Goal: Task Accomplishment & Management: Complete application form

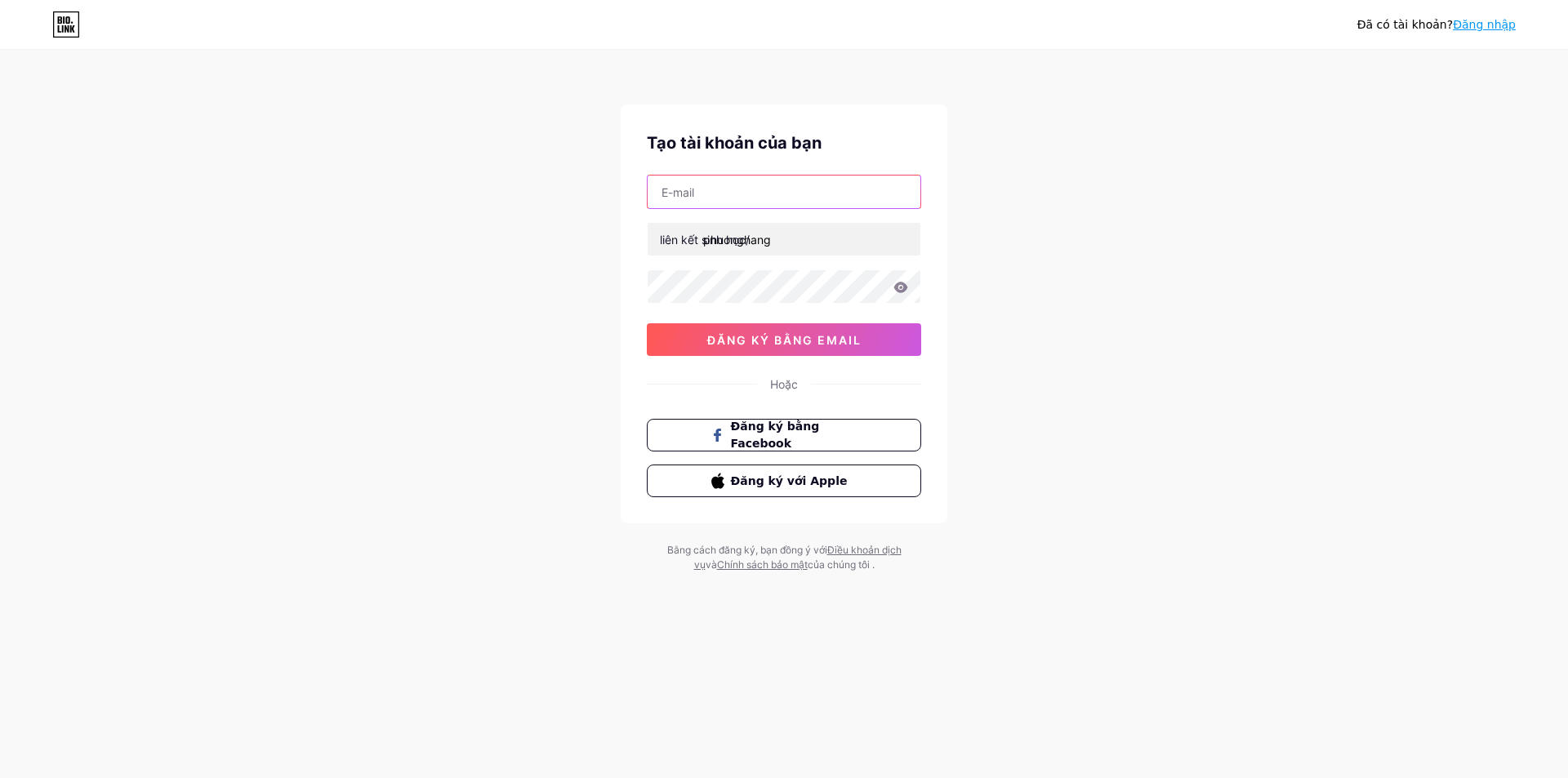
drag, startPoint x: 0, startPoint y: 0, endPoint x: 758, endPoint y: 195, distance: 782.7
click at [758, 195] on input "text" at bounding box center [784, 191] width 273 height 33
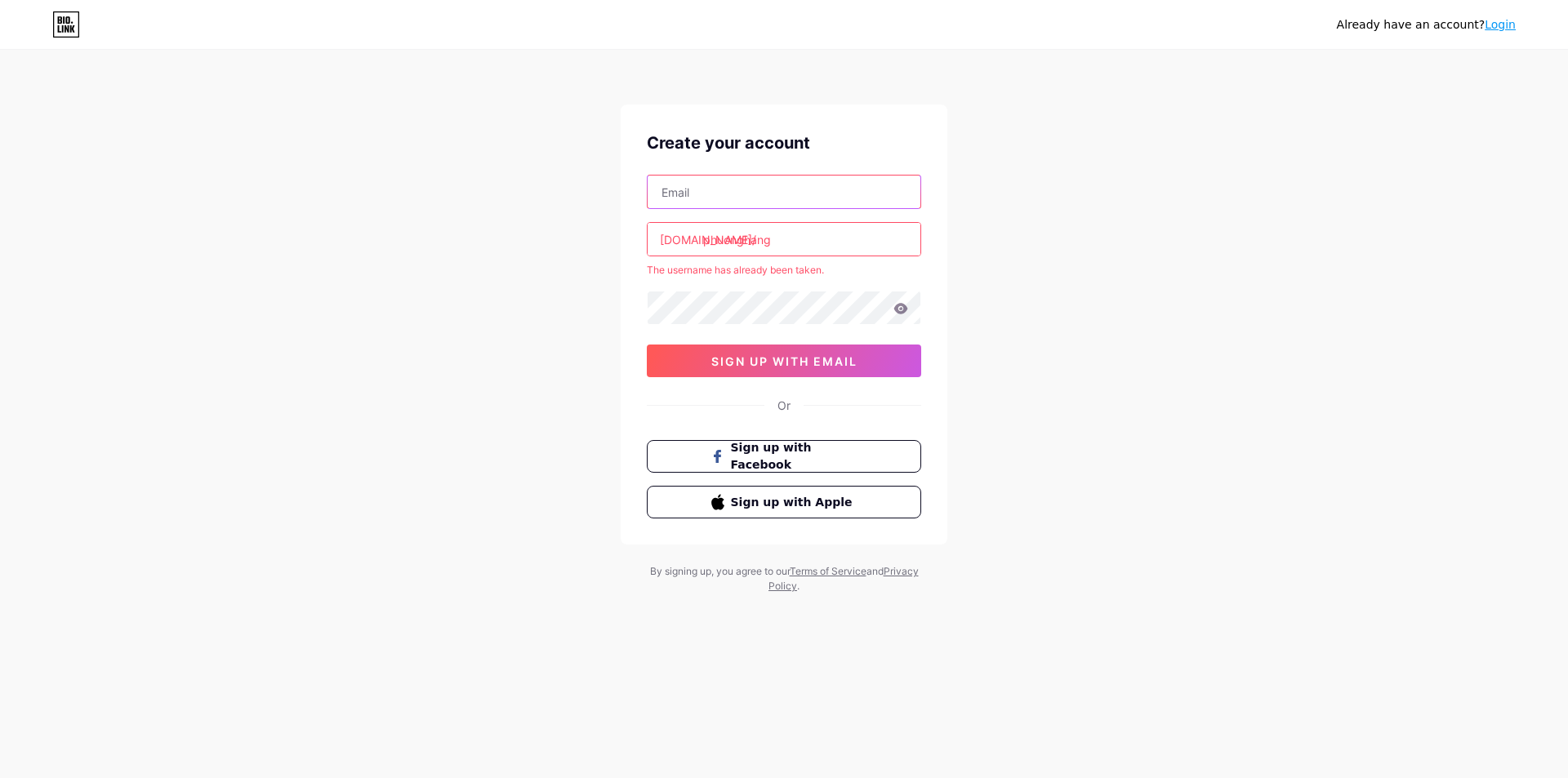
click at [758, 181] on input "text" at bounding box center [784, 191] width 273 height 33
type input "[EMAIL_ADDRESS][DOMAIN_NAME]"
click at [791, 237] on input "phuonghang" at bounding box center [784, 239] width 273 height 33
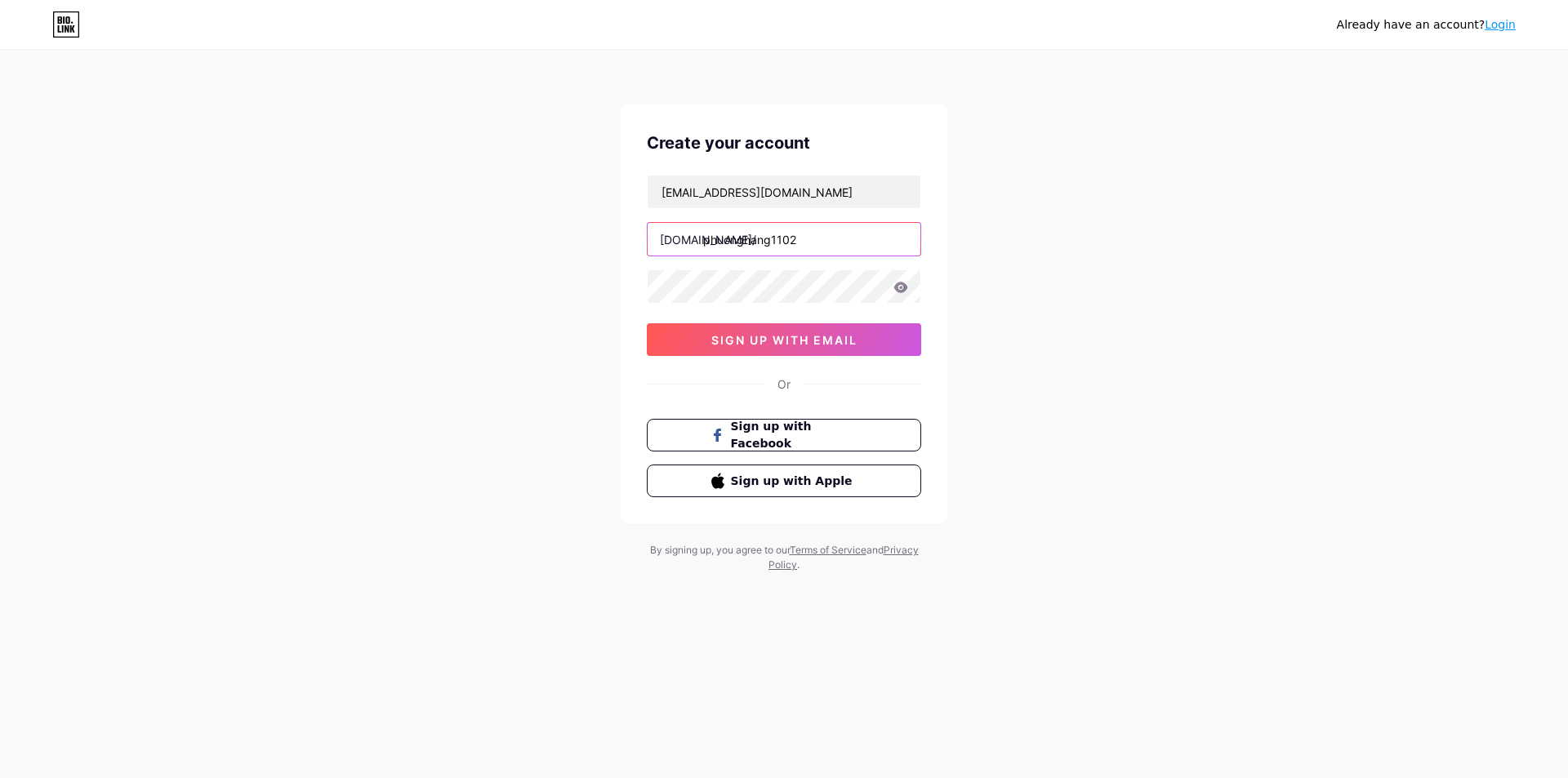
type input "phuonghang1102"
click at [803, 334] on span "sign up with email" at bounding box center [784, 340] width 146 height 14
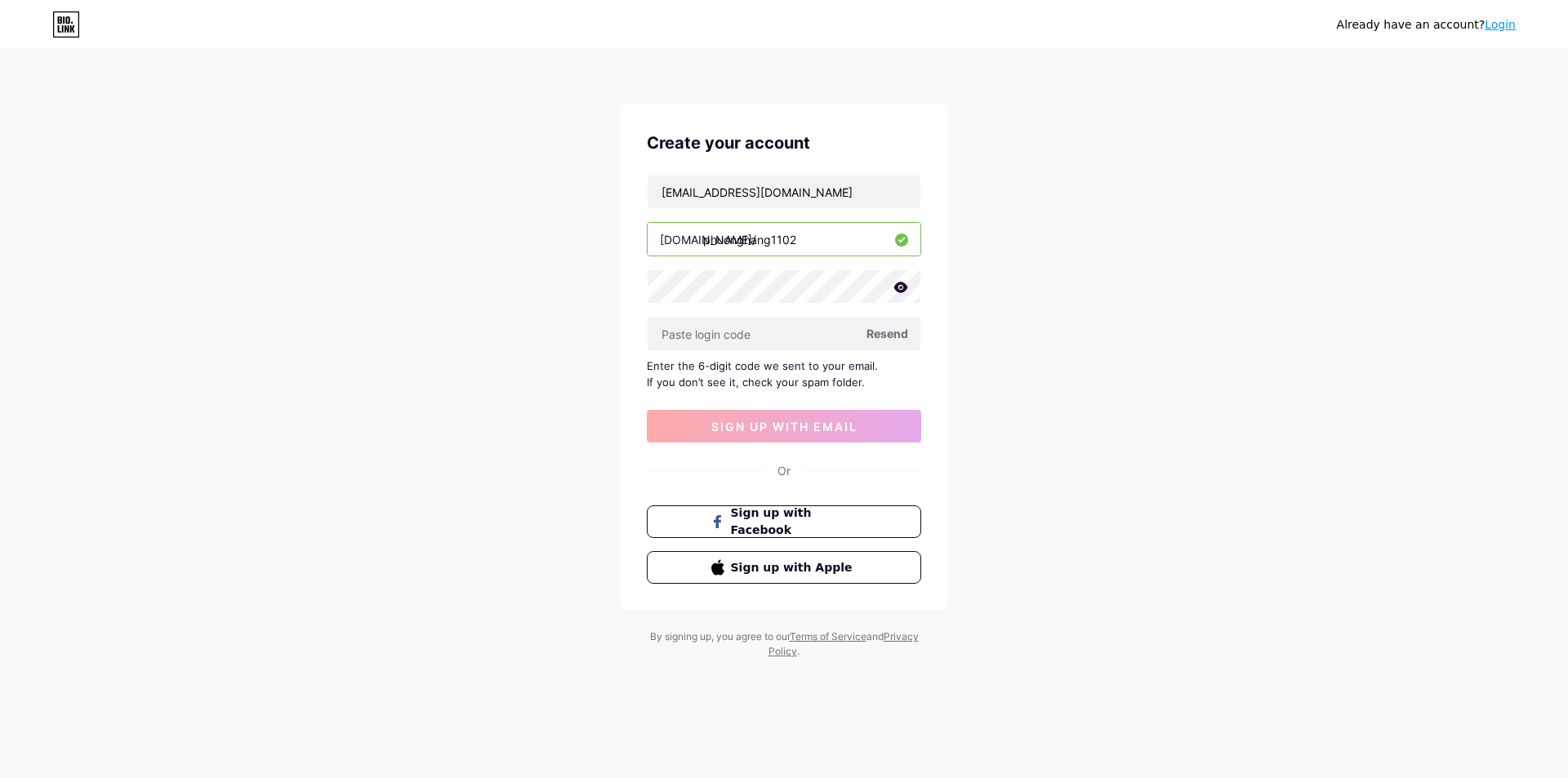
click at [885, 337] on span "Resend" at bounding box center [887, 333] width 41 height 17
click at [767, 339] on input "text" at bounding box center [784, 334] width 273 height 33
click at [742, 335] on input "text" at bounding box center [784, 334] width 273 height 33
click at [718, 333] on input "text" at bounding box center [784, 334] width 273 height 33
paste input "645405"
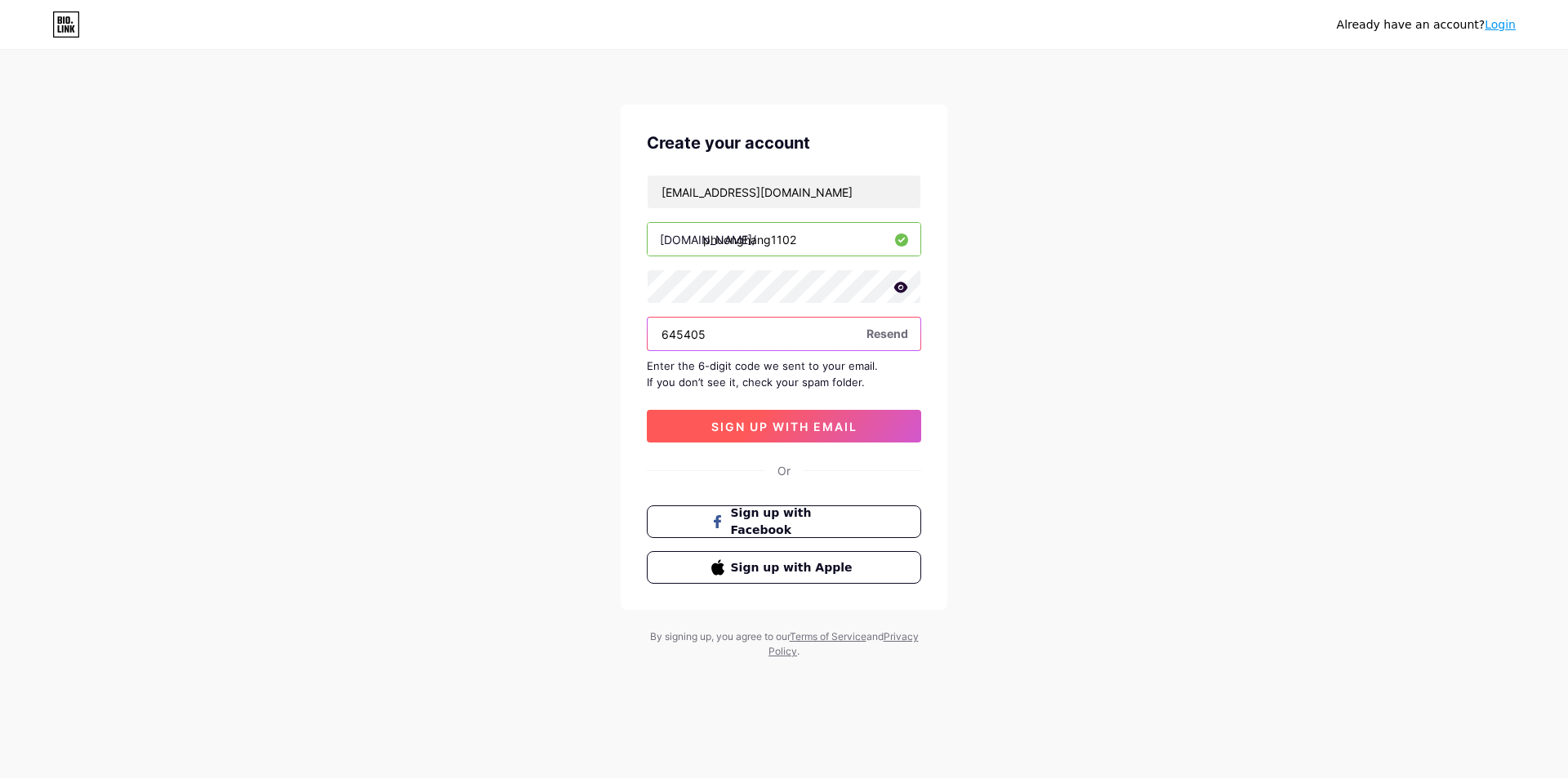
type input "645405"
click at [737, 424] on span "sign up with email" at bounding box center [784, 427] width 146 height 14
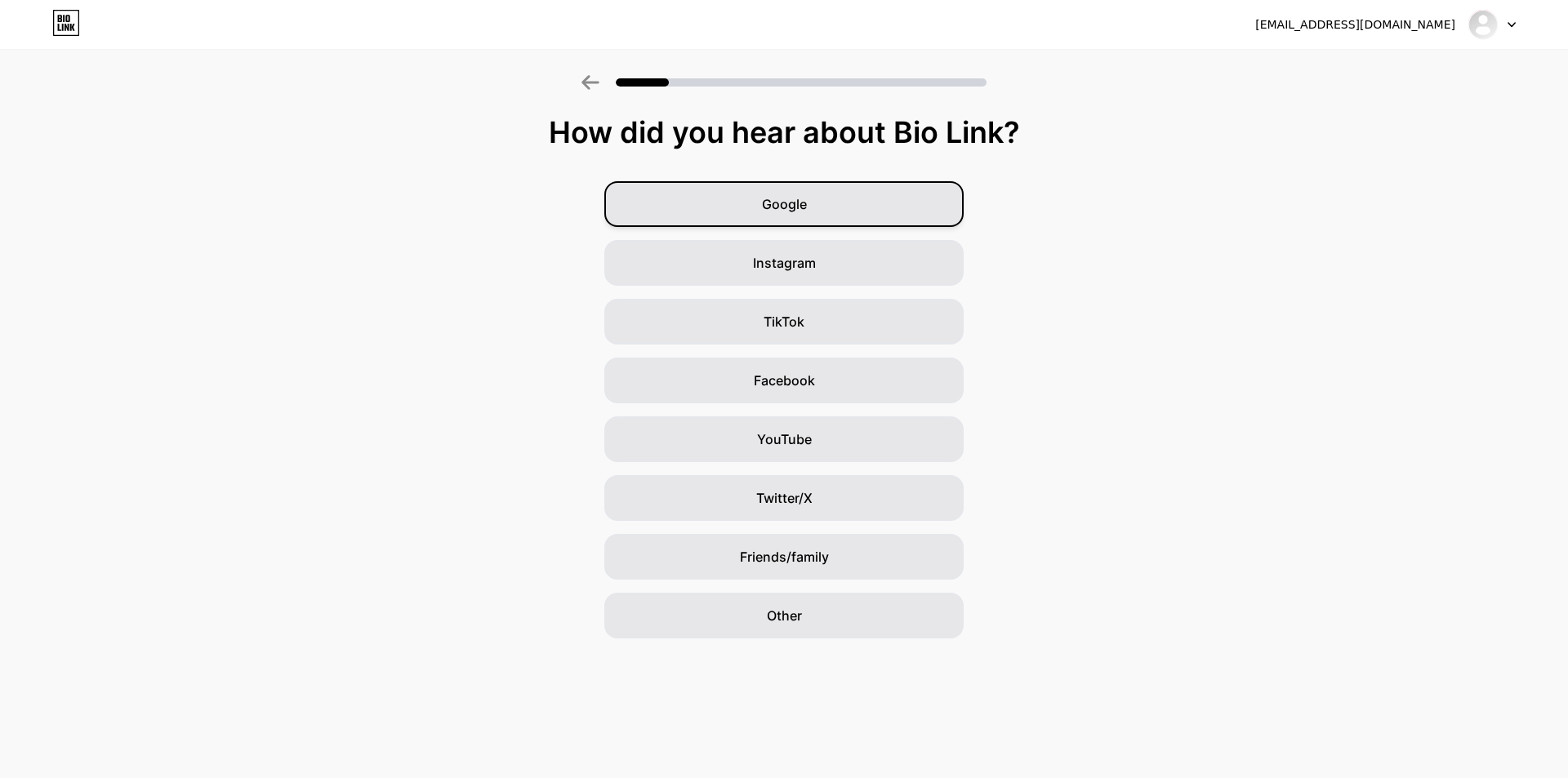
click at [806, 209] on div "Google" at bounding box center [784, 204] width 359 height 46
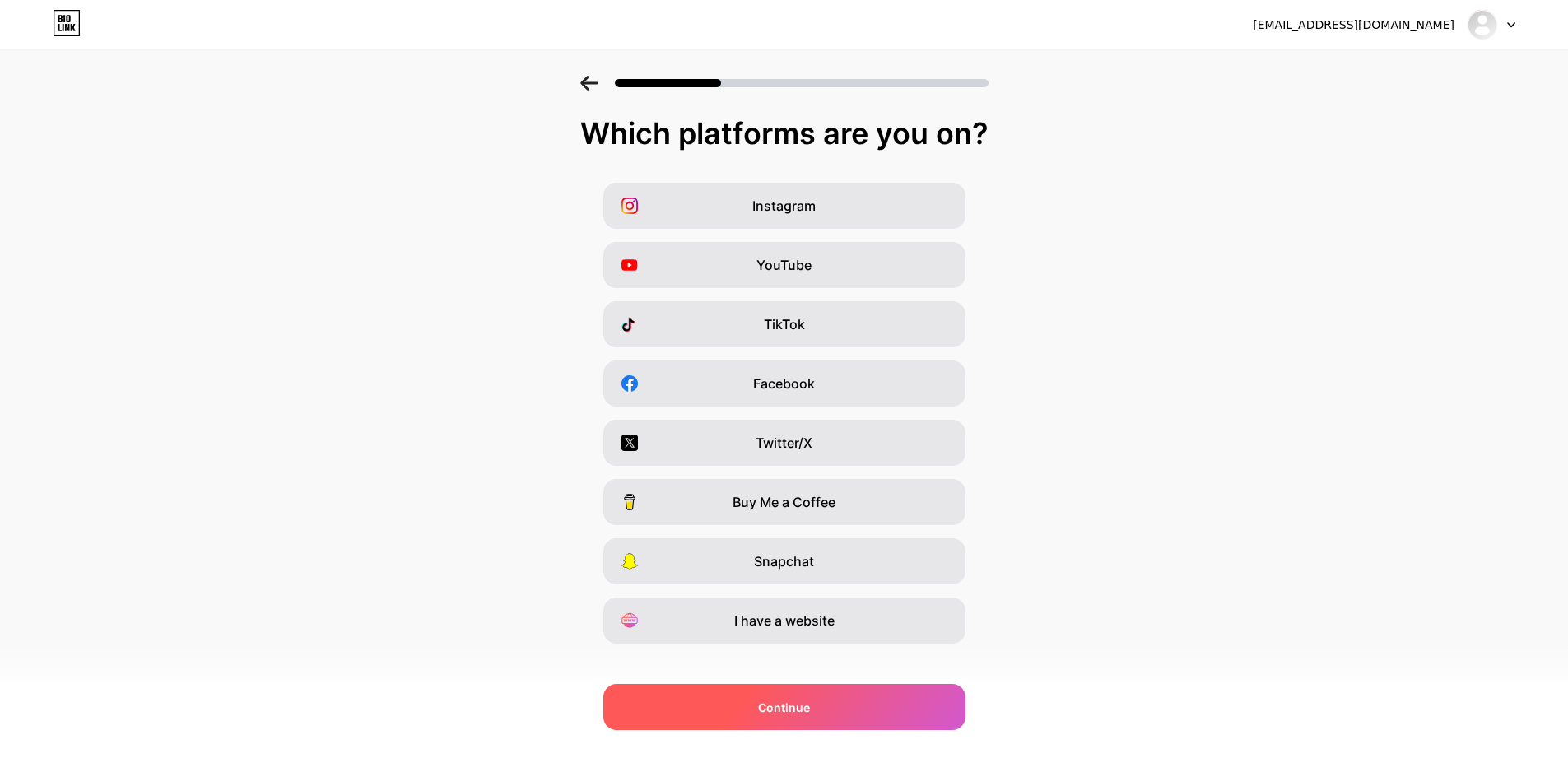
click at [810, 713] on span "Continue" at bounding box center [784, 706] width 51 height 17
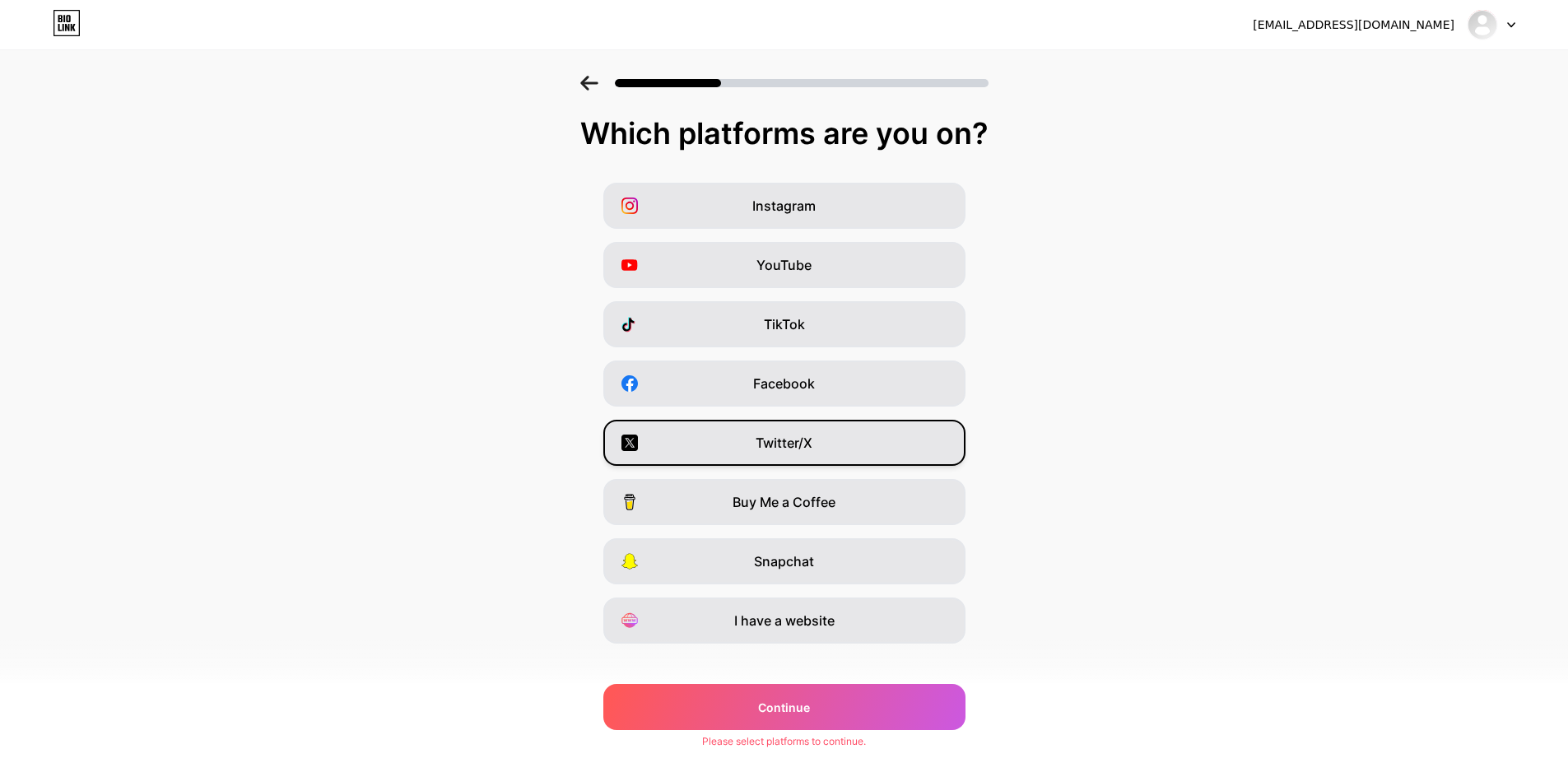
scroll to position [20, 0]
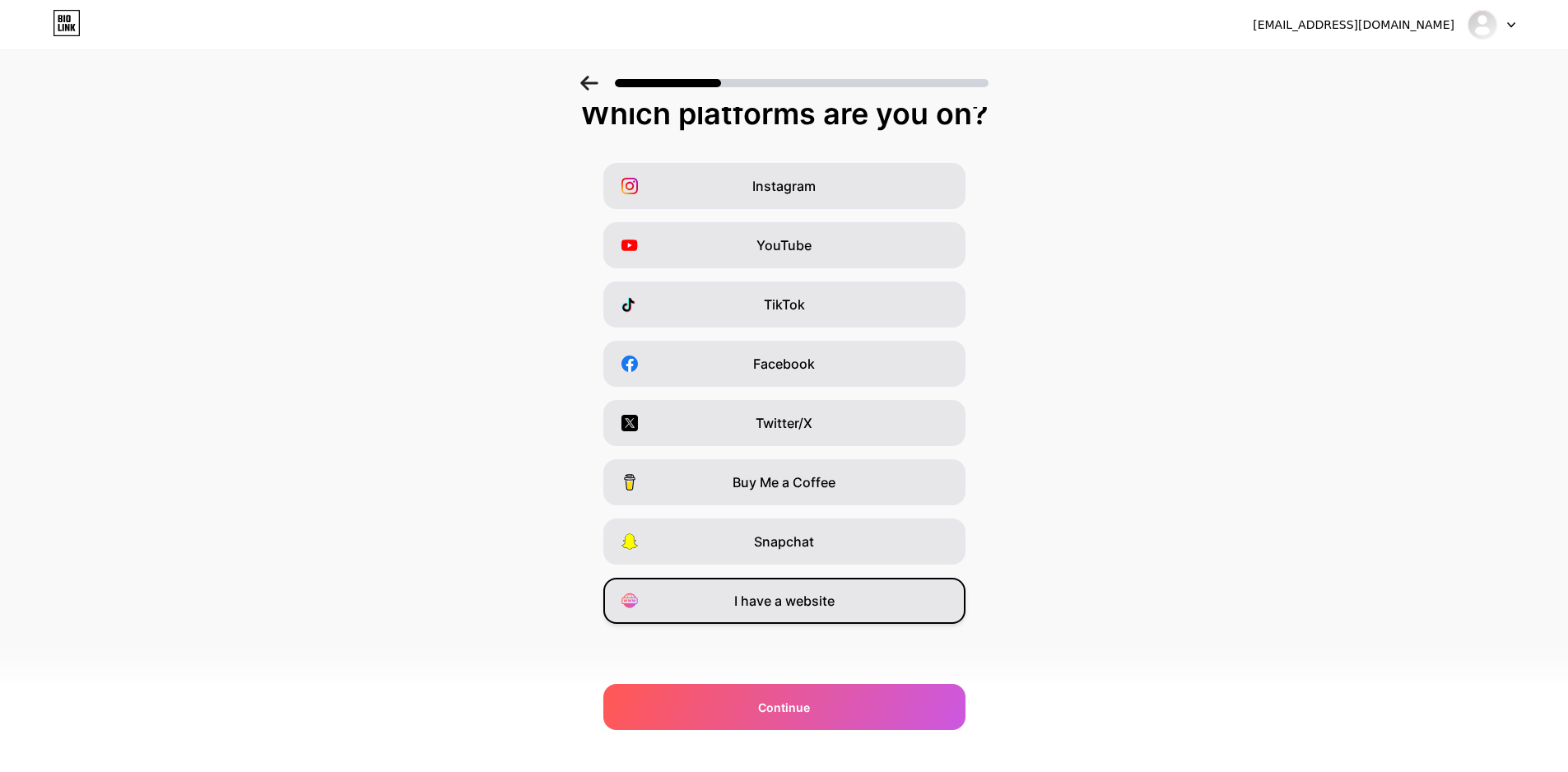
click at [835, 603] on span "I have a website" at bounding box center [784, 601] width 100 height 20
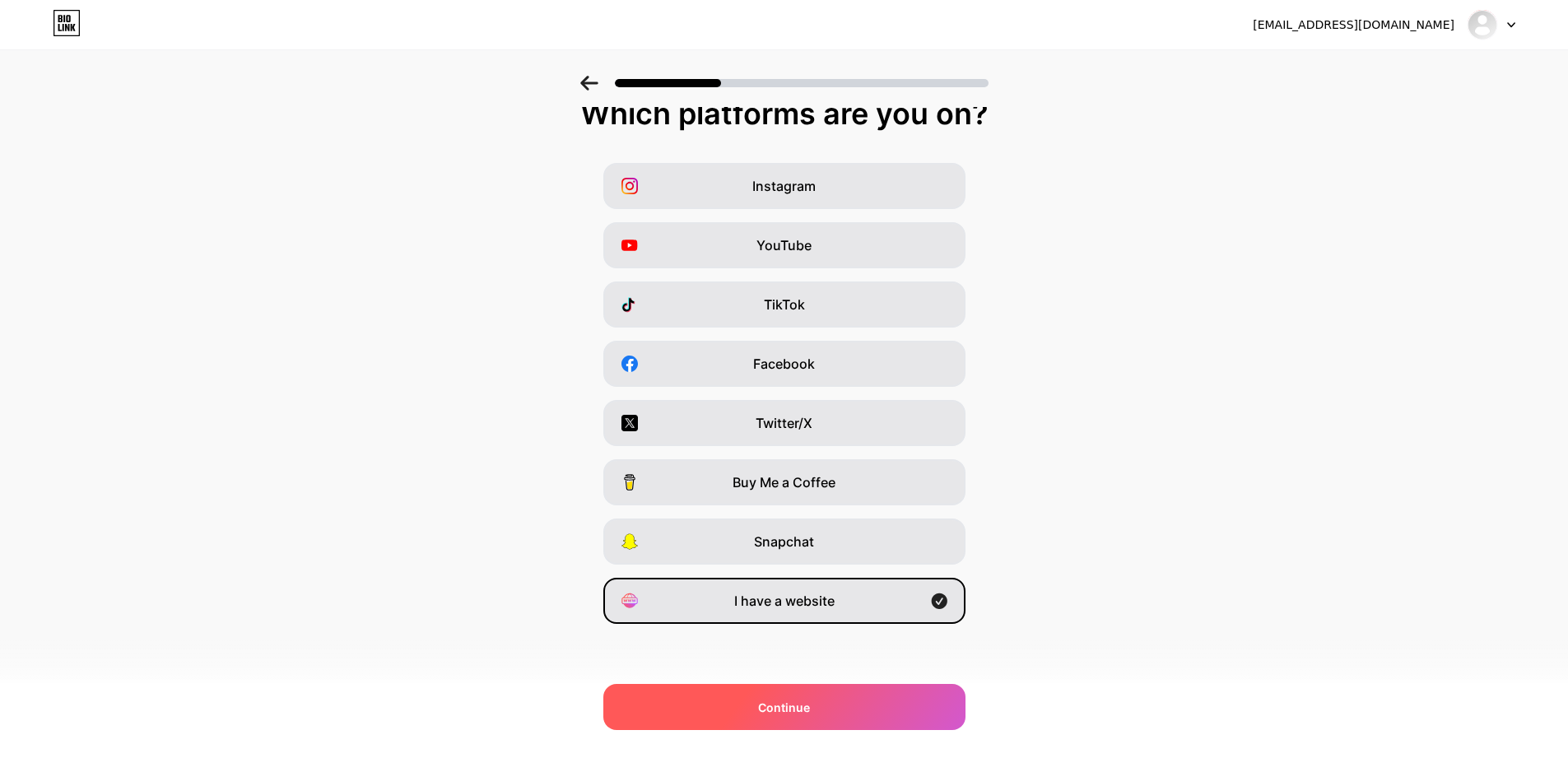
click at [836, 690] on div "Continue" at bounding box center [784, 707] width 362 height 46
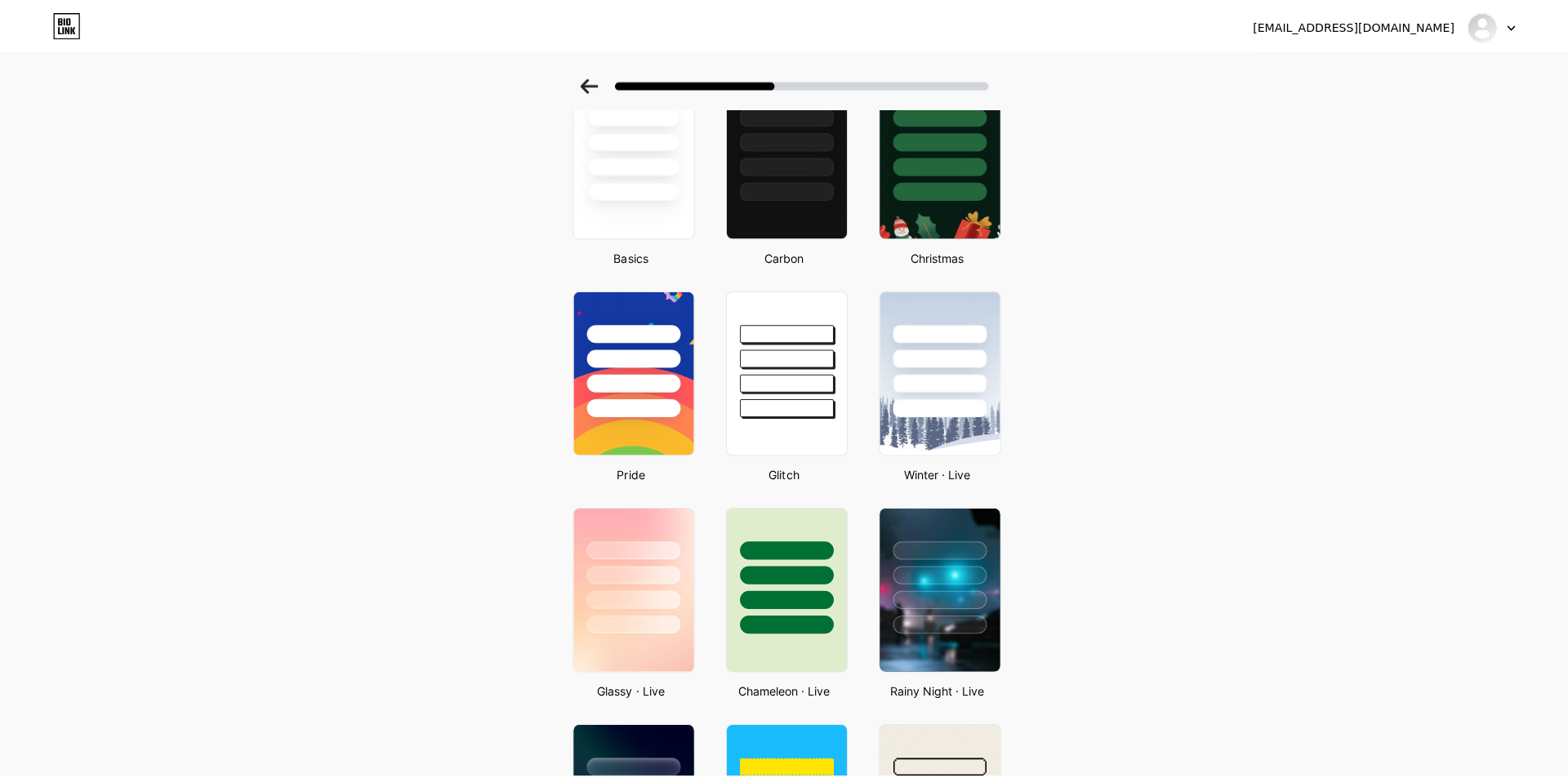
scroll to position [0, 0]
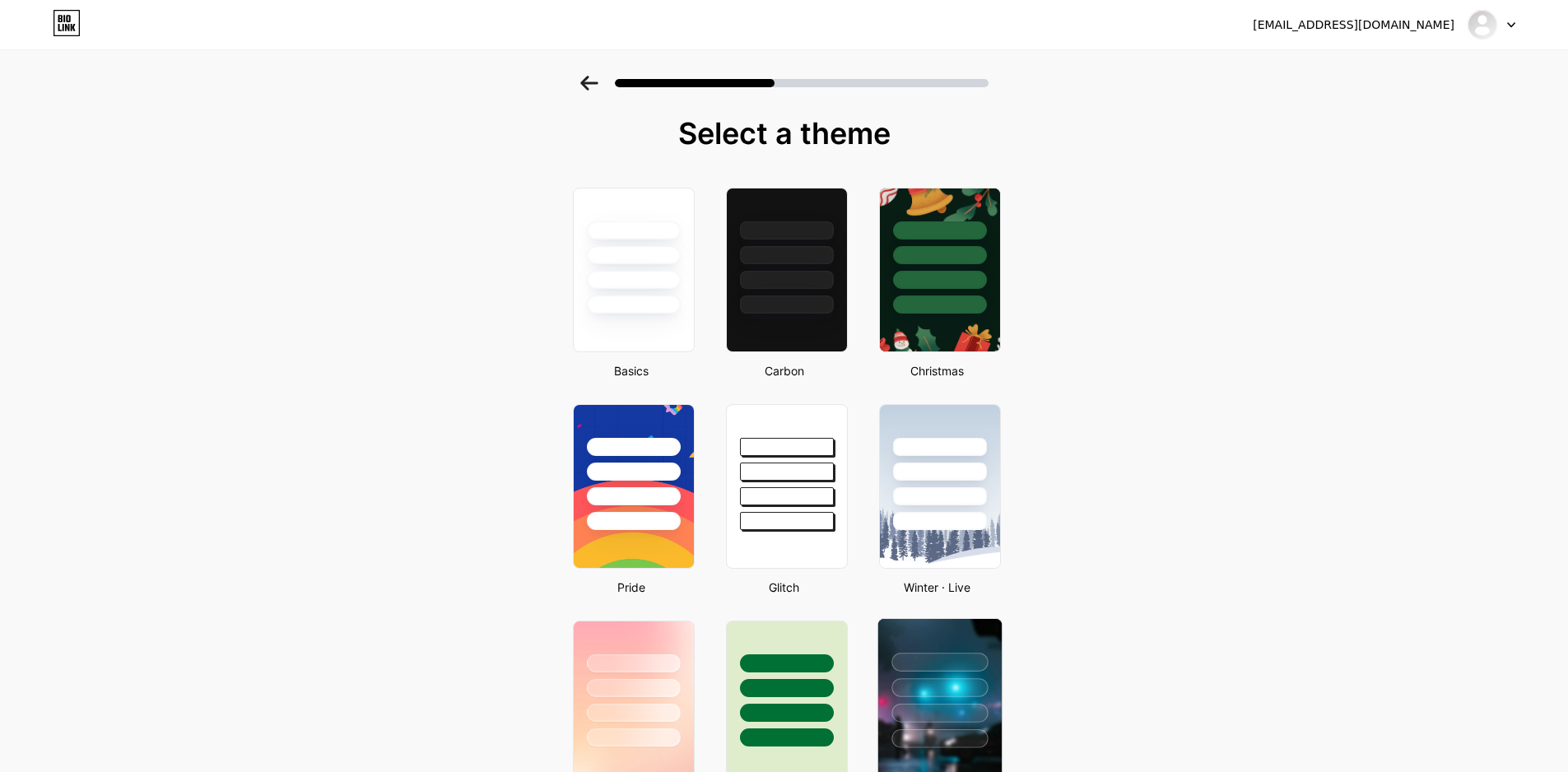
click at [960, 673] on div at bounding box center [939, 684] width 123 height 130
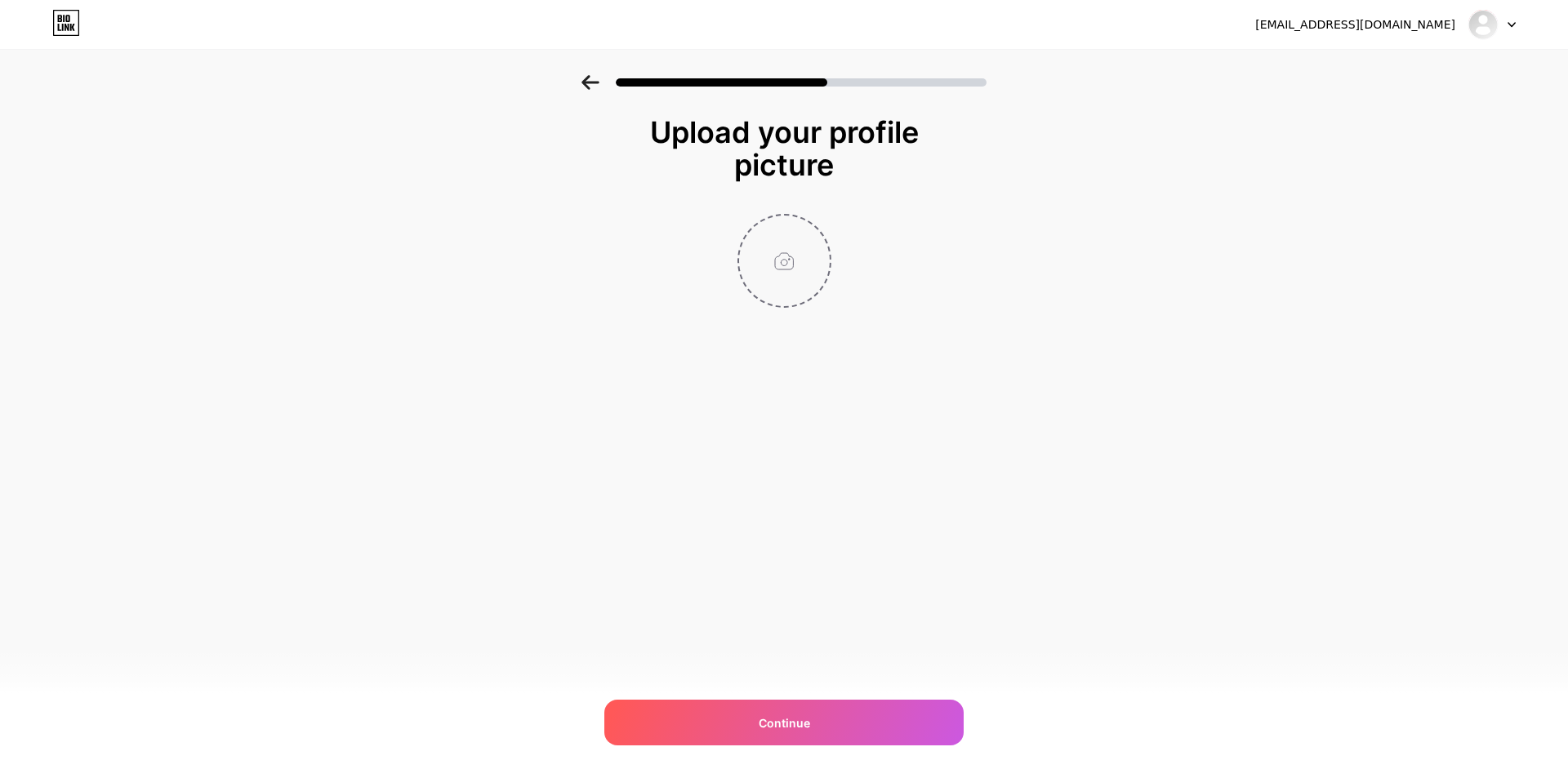
click at [784, 258] on input "file" at bounding box center [784, 261] width 91 height 91
type input "C:\fakepath\photo_2025-09-04_20-50-18.jpg"
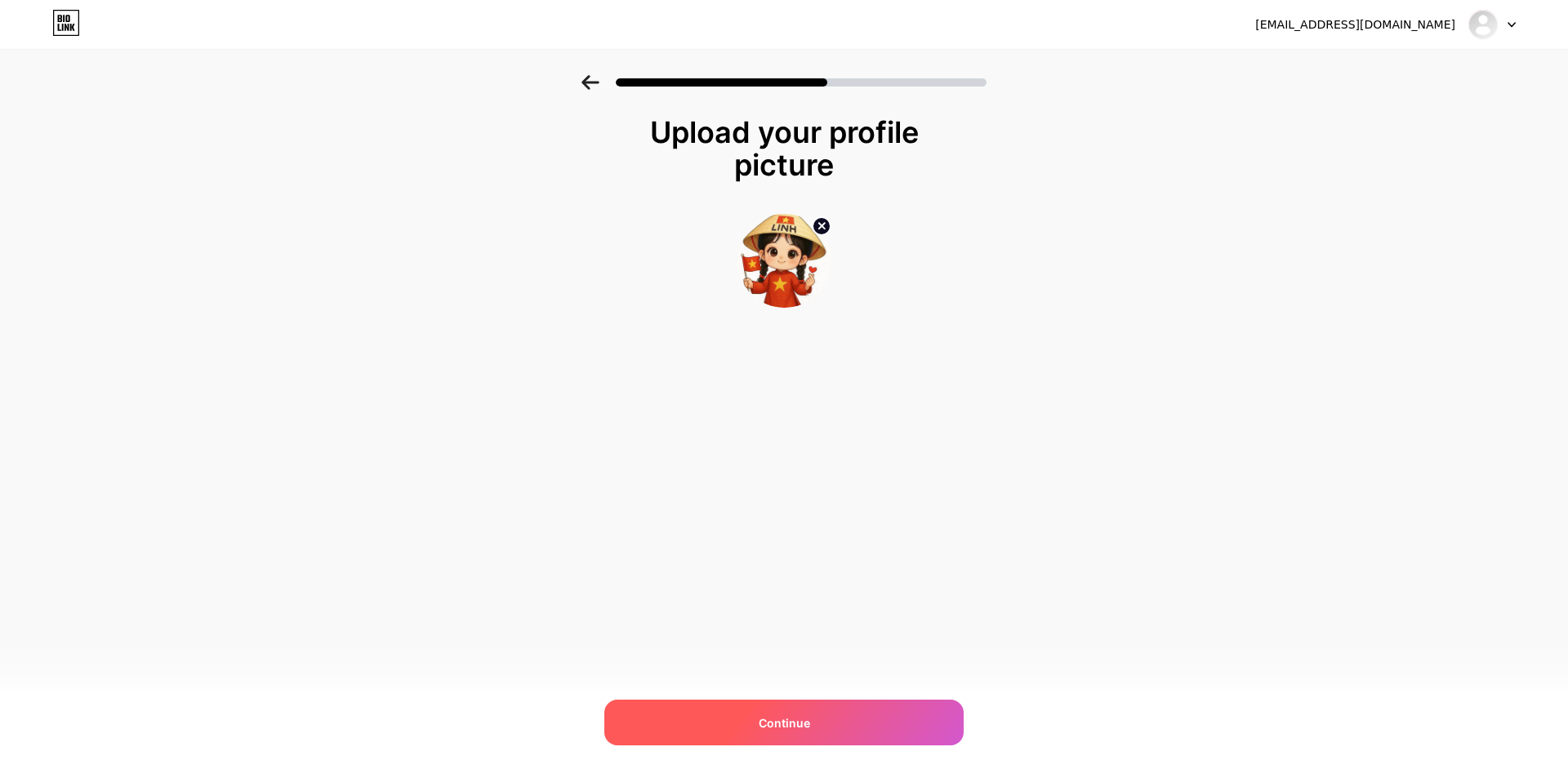
click at [806, 728] on span "Continue" at bounding box center [784, 723] width 51 height 17
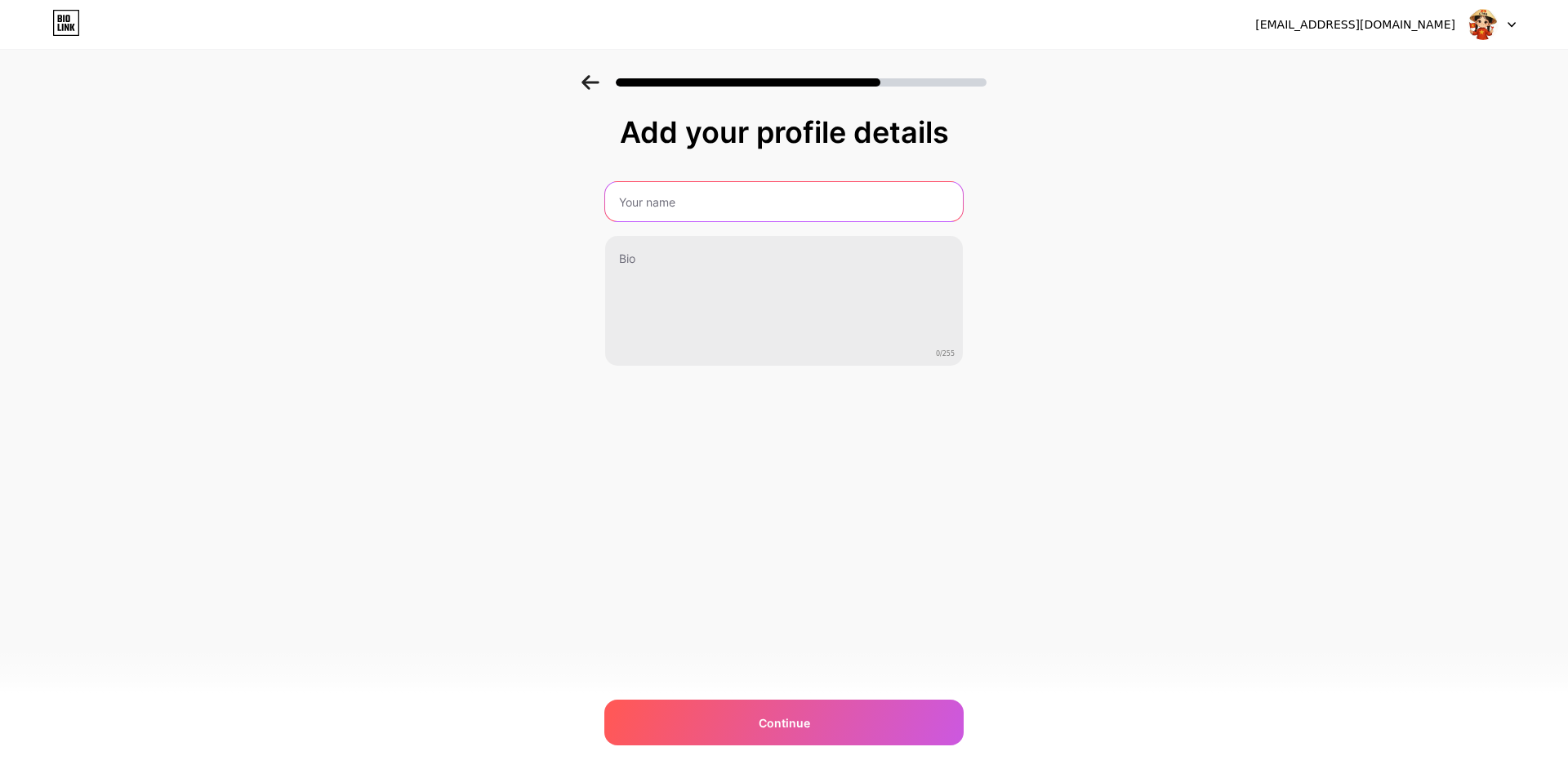
click at [693, 206] on input "text" at bounding box center [784, 202] width 357 height 40
type input "phuonghang1102"
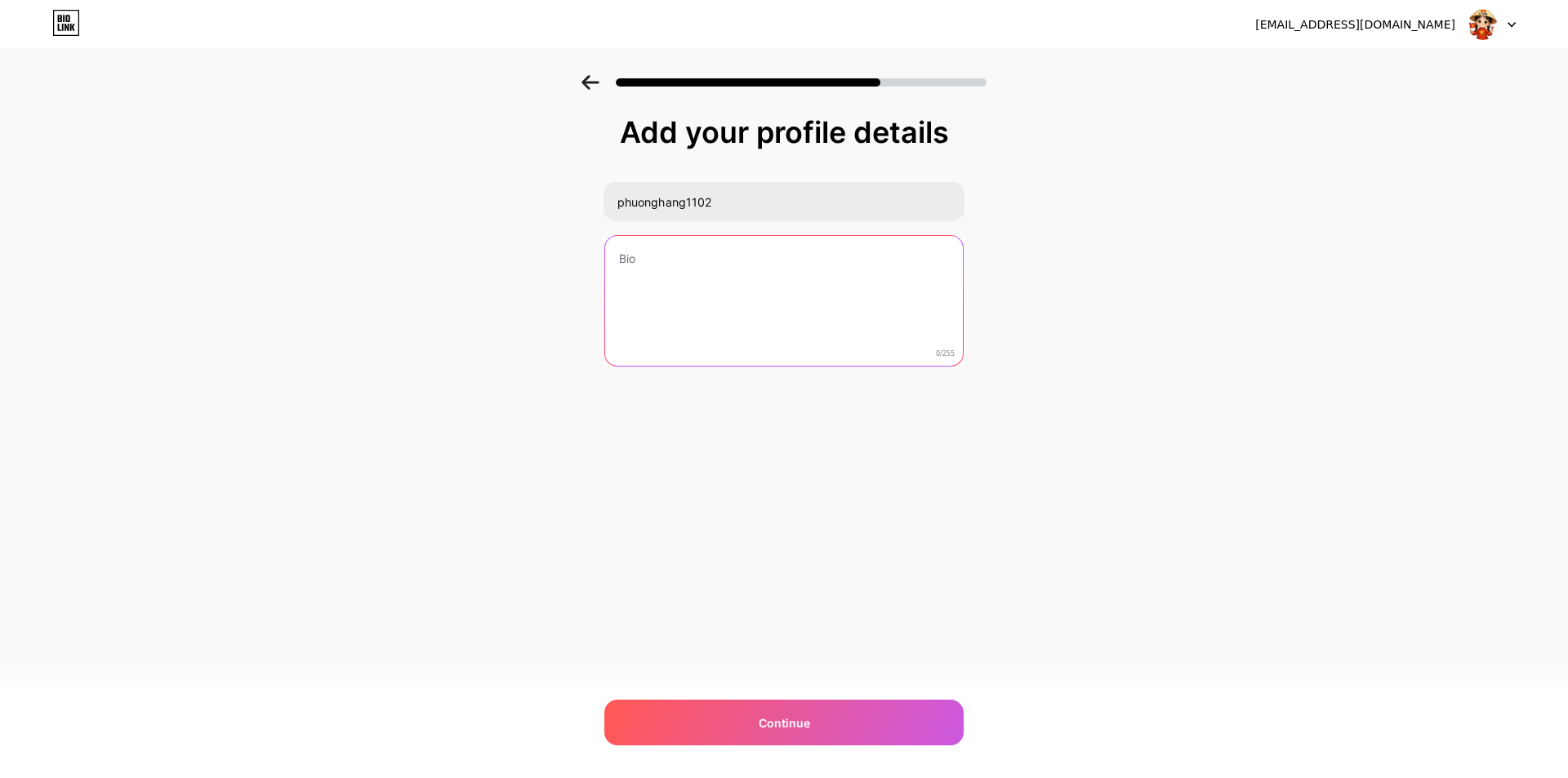
click at [708, 275] on textarea at bounding box center [784, 301] width 357 height 131
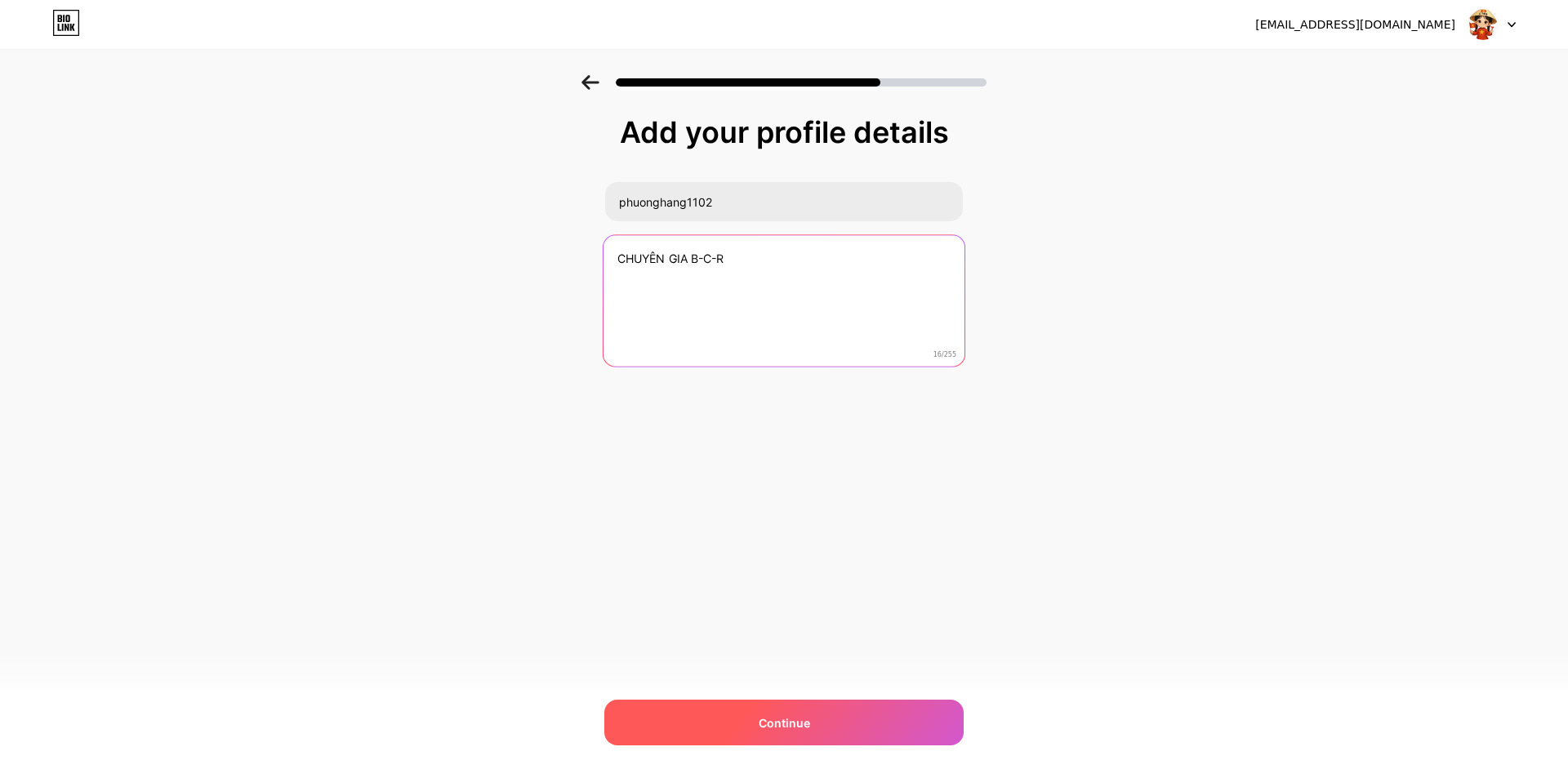
type textarea "CHUYÊN GIA B-C-R"
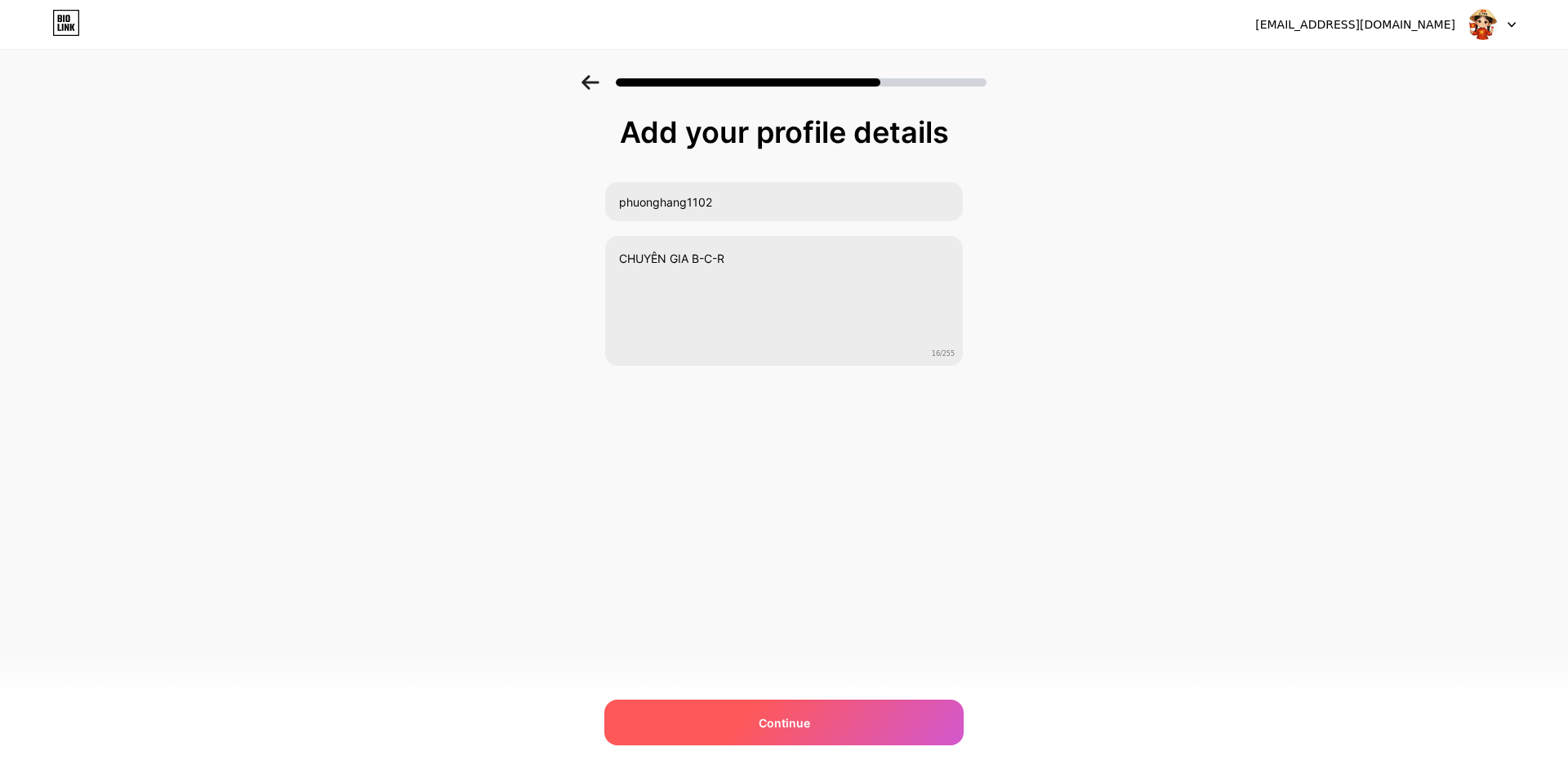
click at [781, 711] on div "Continue" at bounding box center [784, 723] width 359 height 46
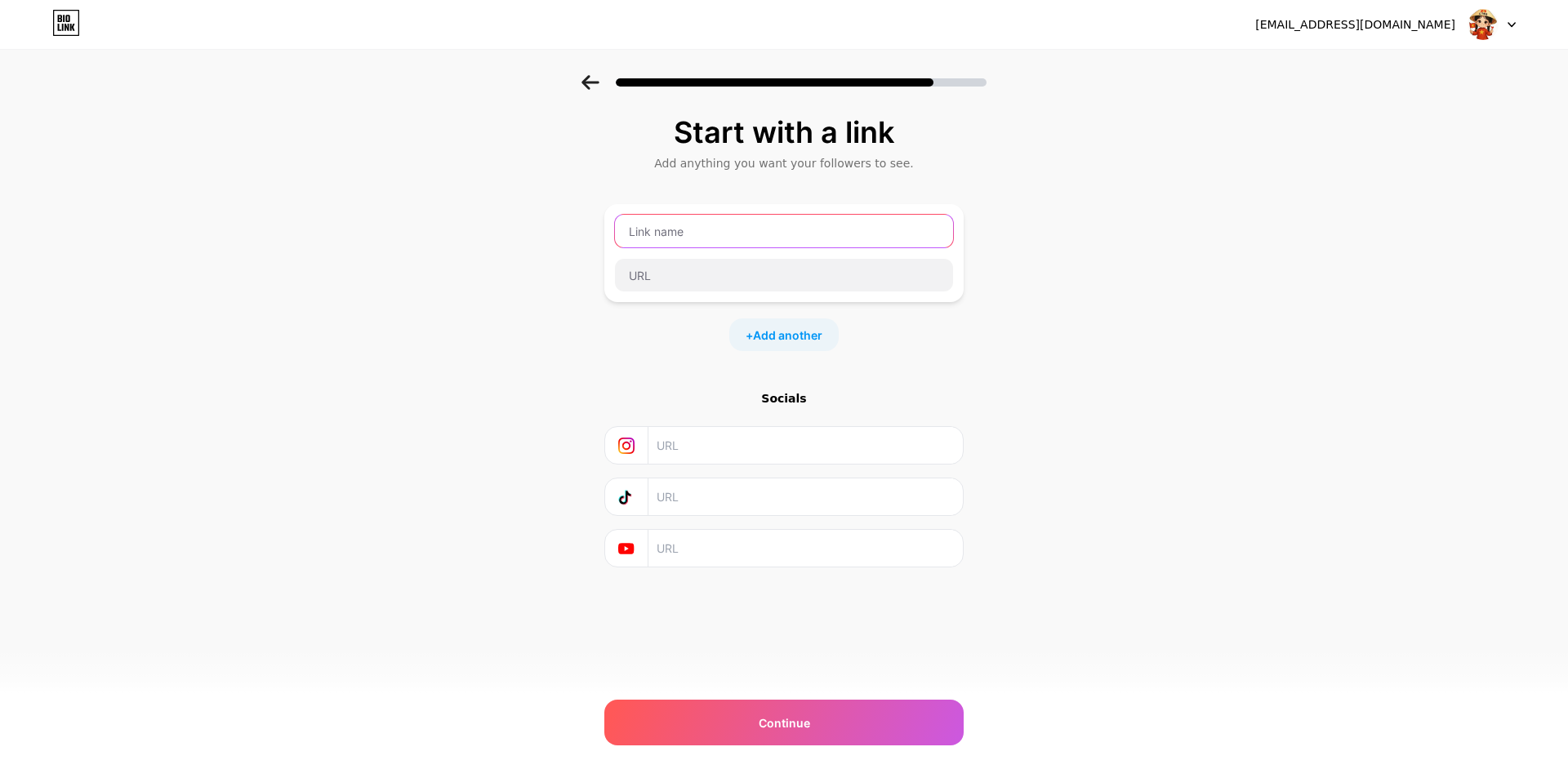
click at [732, 228] on input "text" at bounding box center [784, 231] width 338 height 33
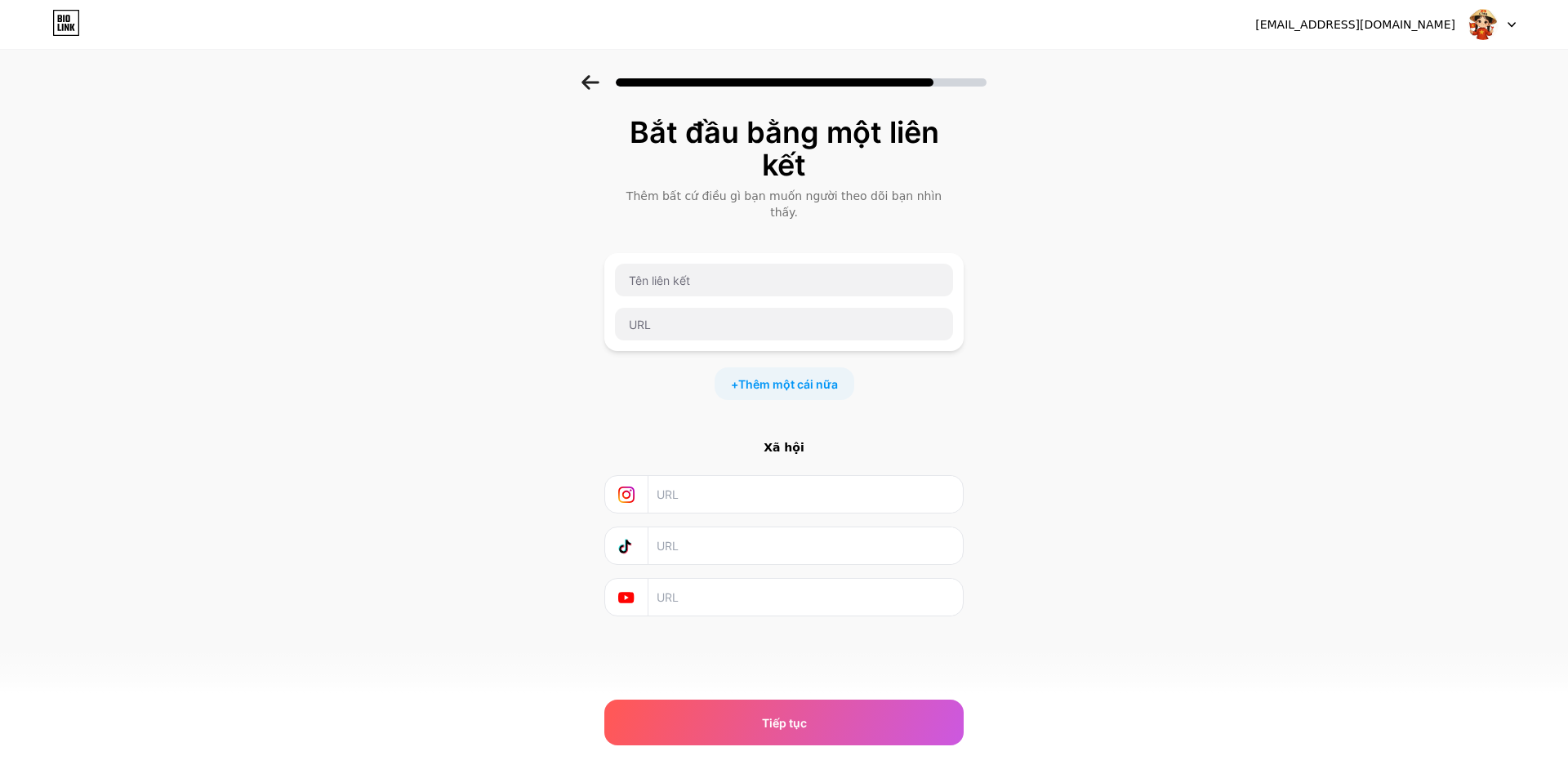
click at [1049, 253] on div "Bắt đầu bằng một liên kết Thêm bất cứ điều gì bạn muốn người theo dõi bạn nhìn …" at bounding box center [784, 386] width 1568 height 623
click at [692, 264] on input "text" at bounding box center [784, 280] width 338 height 33
type input "P"
type input "phuonghang"
click at [768, 313] on input "text" at bounding box center [784, 324] width 338 height 33
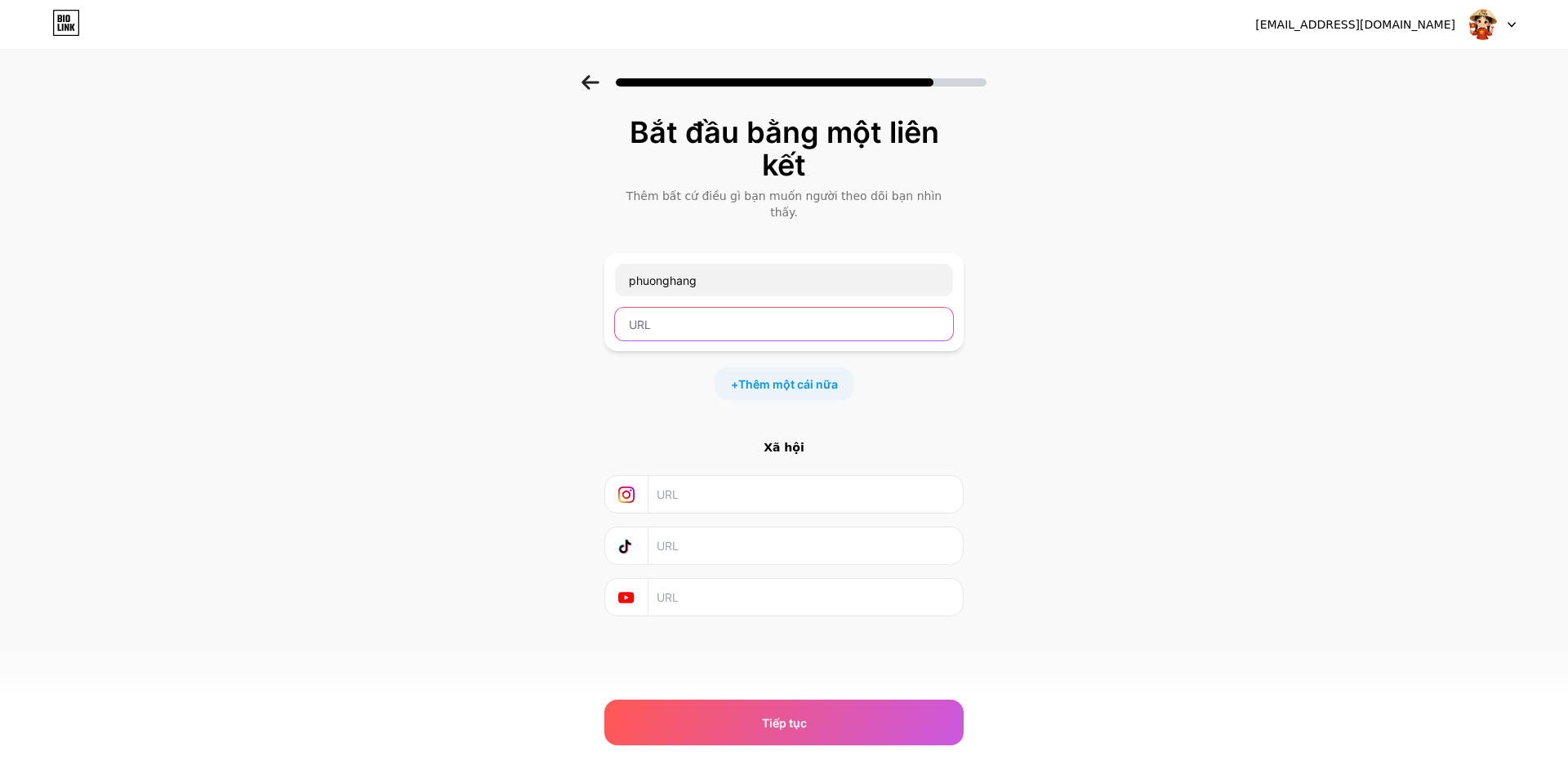
paste input "[URL][DOMAIN_NAME]"
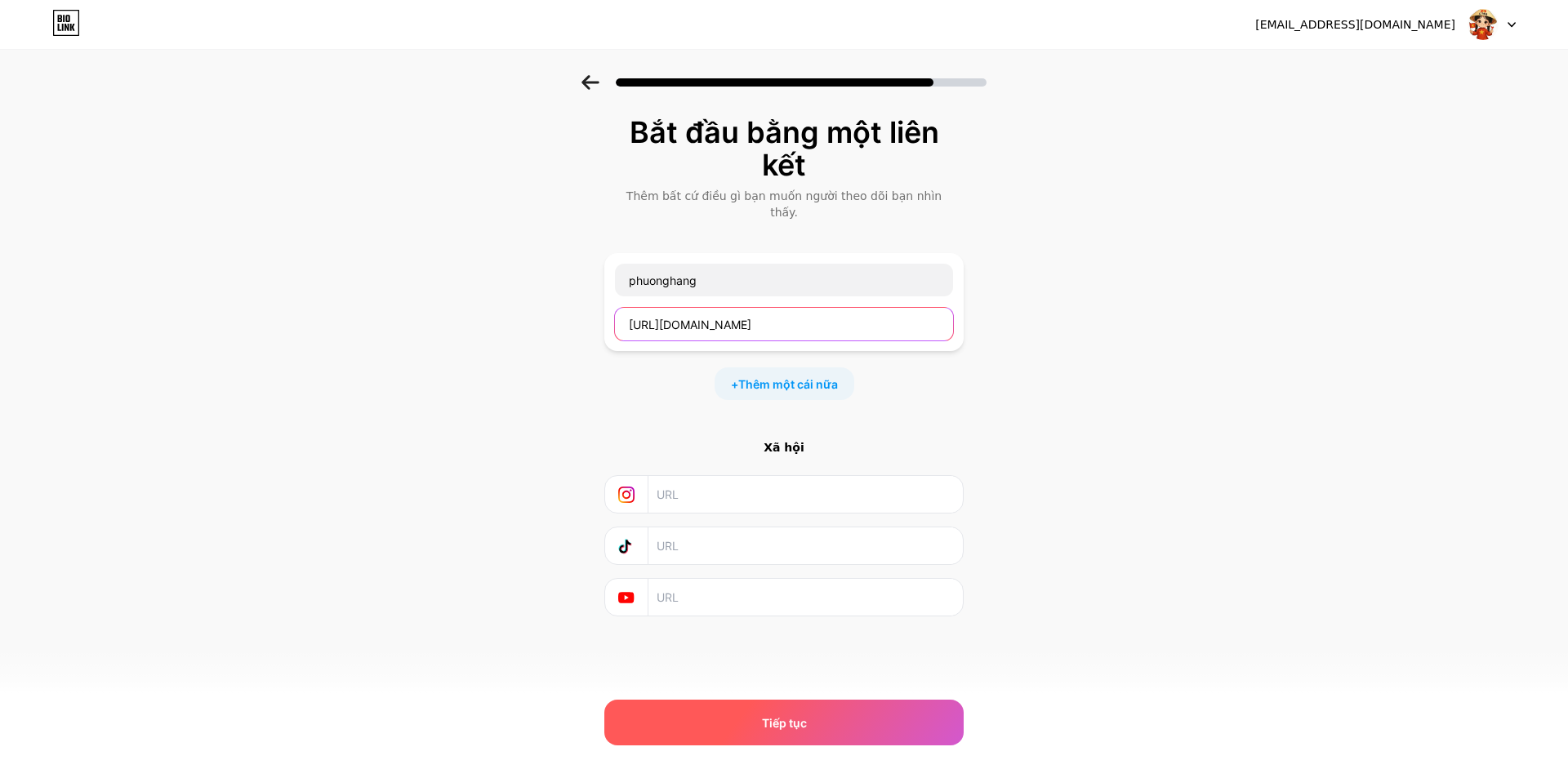
type input "[URL][DOMAIN_NAME]"
click at [823, 717] on div "Tiếp tục" at bounding box center [784, 723] width 359 height 46
click at [828, 727] on div "Tiếp tục" at bounding box center [784, 723] width 359 height 46
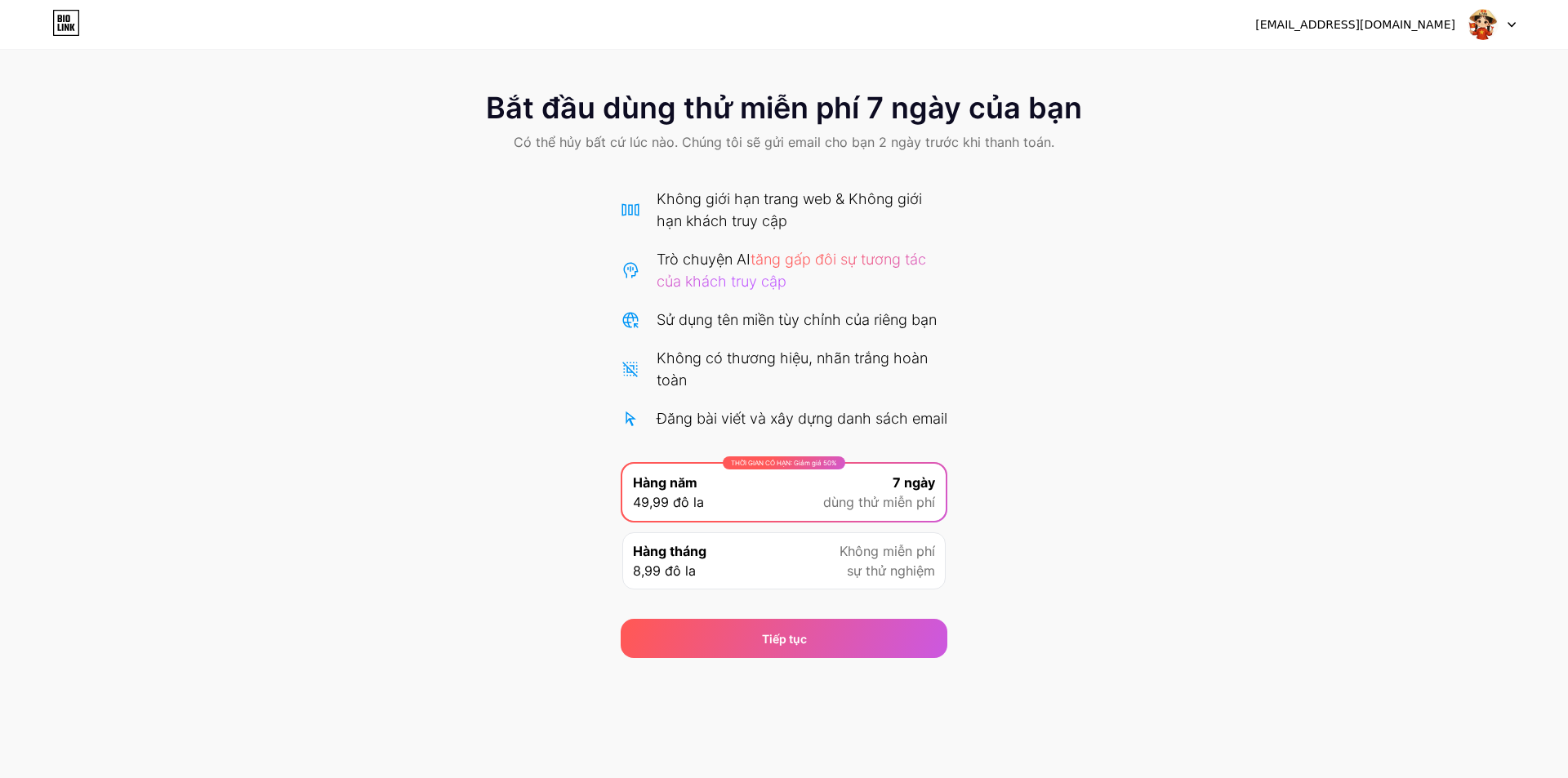
click at [1143, 544] on div "Bắt đầu dùng thử miễn phí 7 ngày của bạn Có thể hủy bất cứ lúc nào. Chúng tôi s…" at bounding box center [784, 366] width 1568 height 583
click at [767, 658] on div "Tiếp tục" at bounding box center [784, 638] width 327 height 40
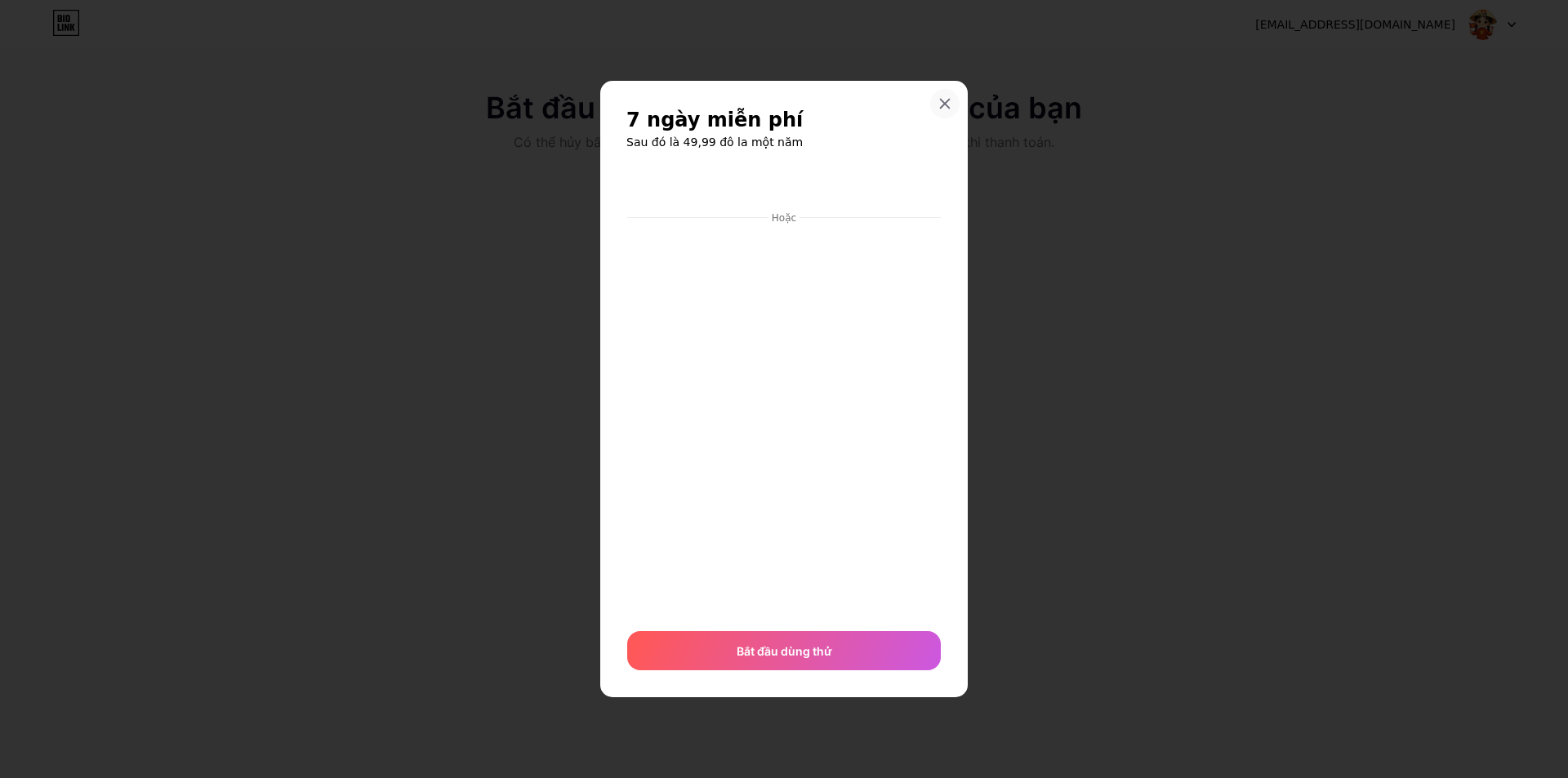
click at [943, 164] on div "7 ngày miễn phí Sau đó là 49,99 đô la một năm Hoặc Bắt đầu dùng thử" at bounding box center [784, 389] width 367 height 616
click at [941, 99] on icon at bounding box center [946, 104] width 9 height 9
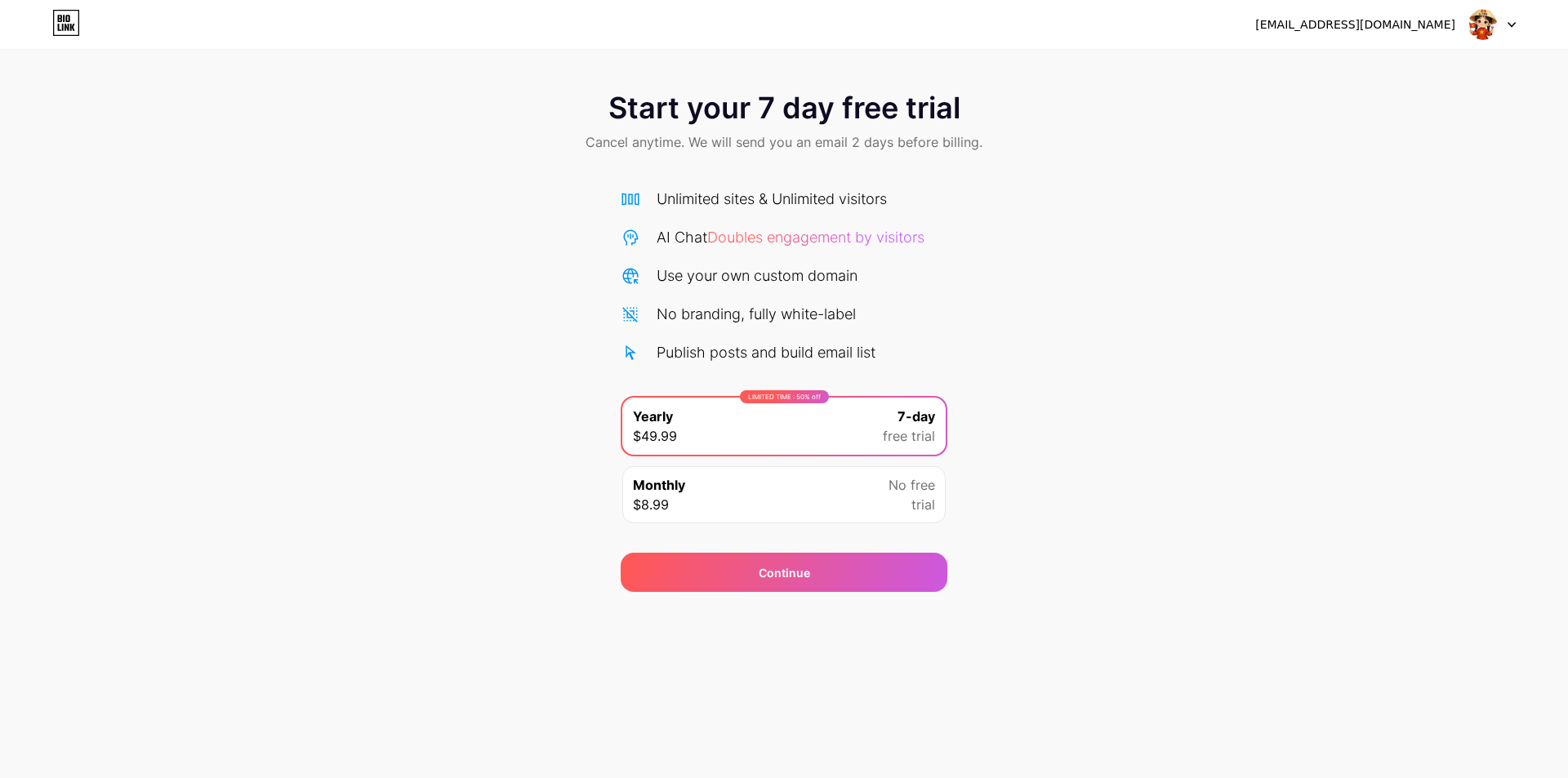
click at [87, 22] on div "renday7e@gmail.com Logout" at bounding box center [784, 24] width 1568 height 29
click at [63, 26] on icon at bounding box center [66, 23] width 28 height 26
click at [786, 499] on div "Monthly $8.99 No free trial" at bounding box center [784, 495] width 323 height 57
click at [791, 423] on div "LIMITED TIME : 50% off Yearly $49.99 7-day free trial" at bounding box center [784, 426] width 323 height 57
click at [797, 492] on div "Monthly $8.99 No free trial" at bounding box center [784, 495] width 323 height 57
